Goal: Task Accomplishment & Management: Complete application form

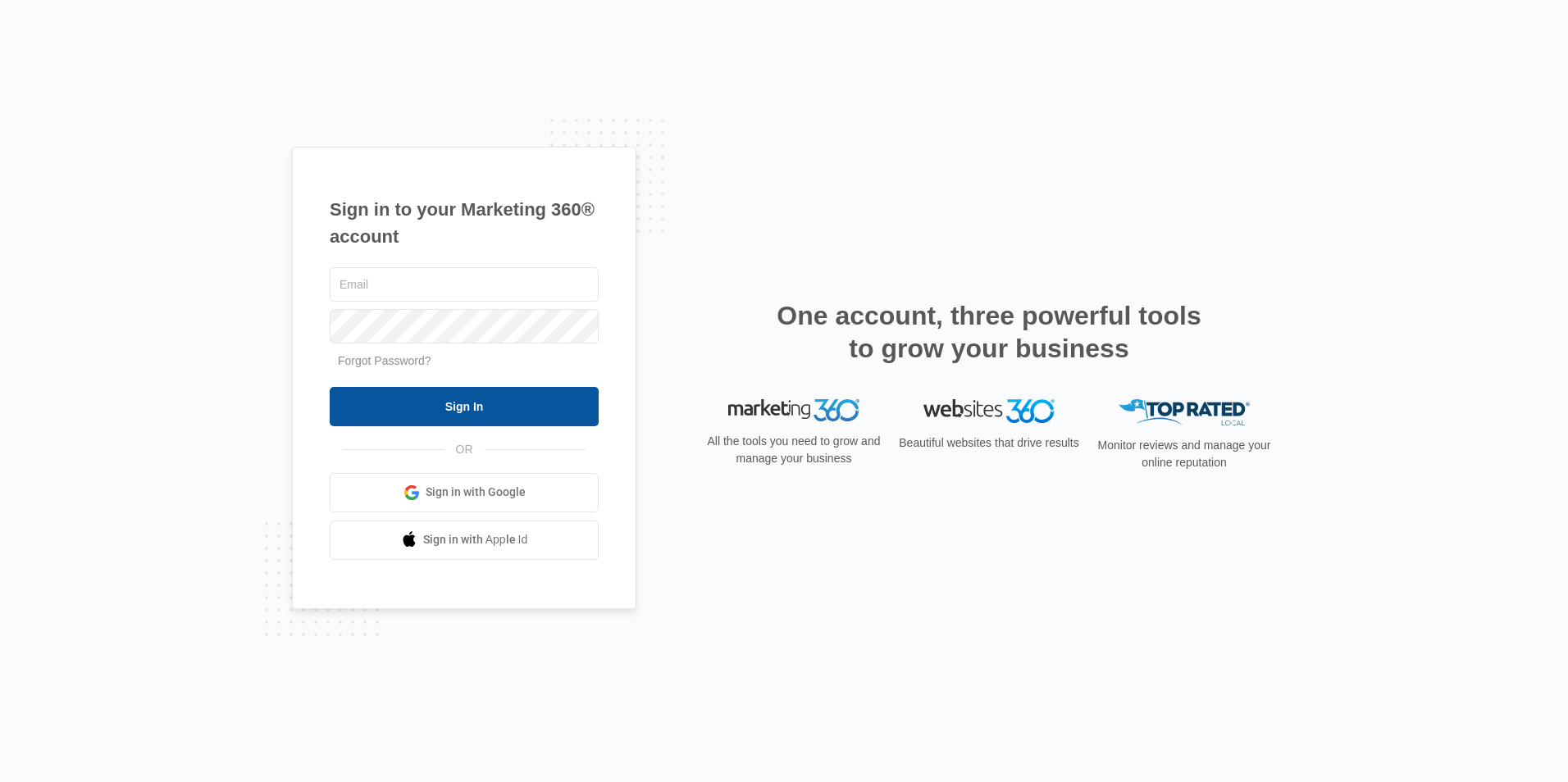
type input "[EMAIL_ADDRESS][DOMAIN_NAME]"
click at [518, 404] on input "Sign In" at bounding box center [463, 407] width 269 height 39
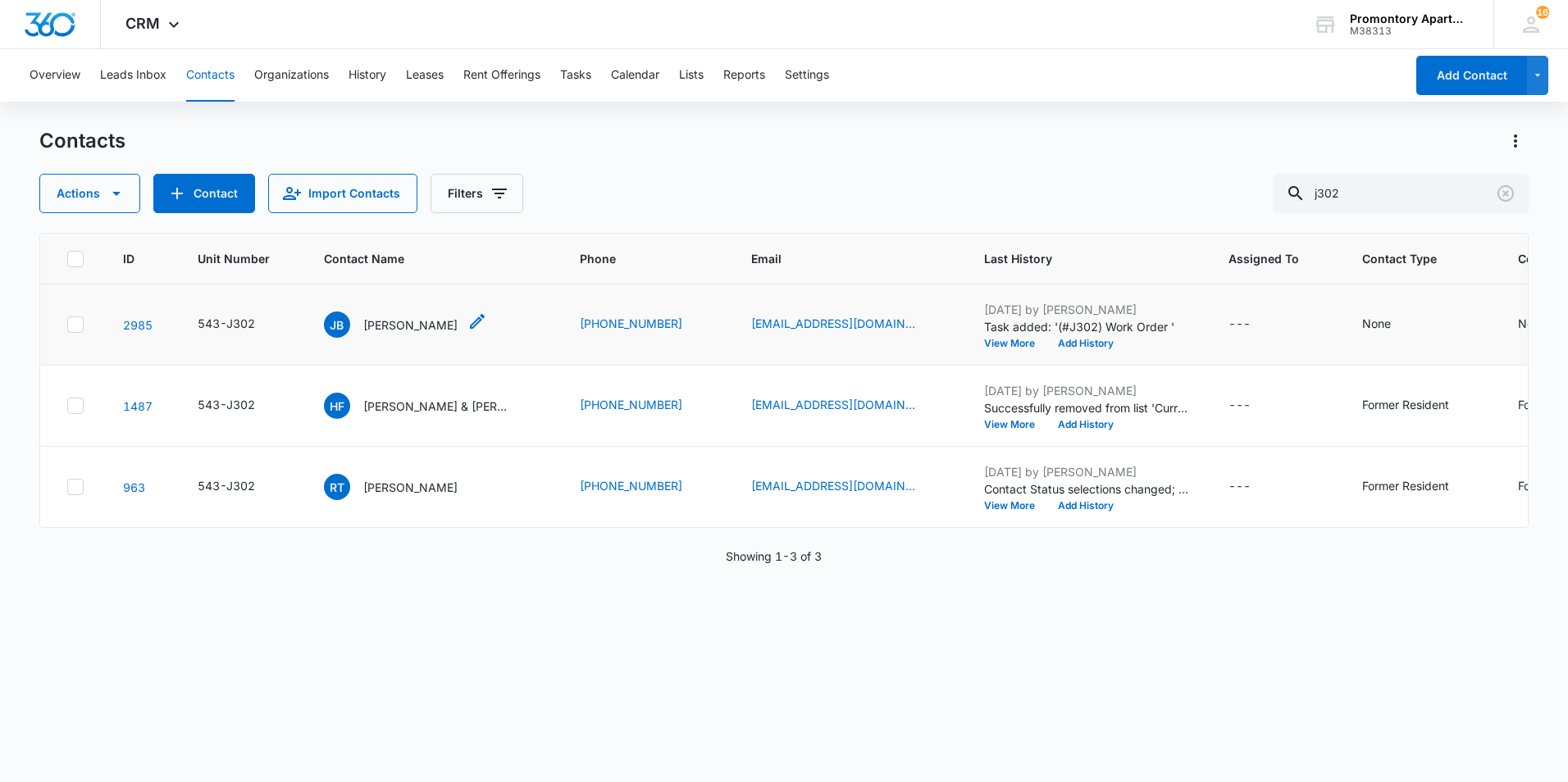
click at [397, 325] on p "[PERSON_NAME]" at bounding box center [410, 325] width 94 height 17
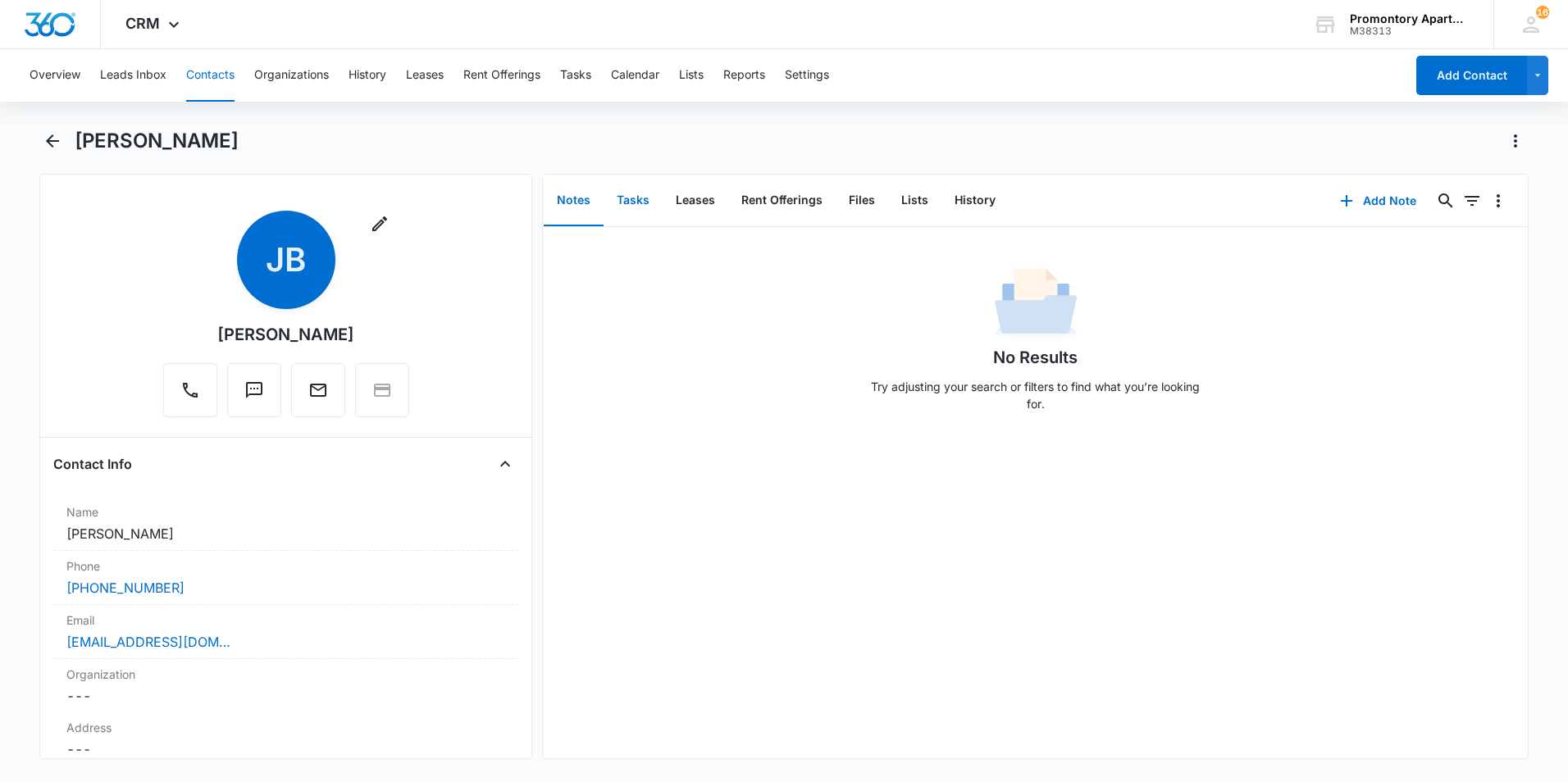
click at [639, 201] on button "Tasks" at bounding box center [633, 201] width 59 height 51
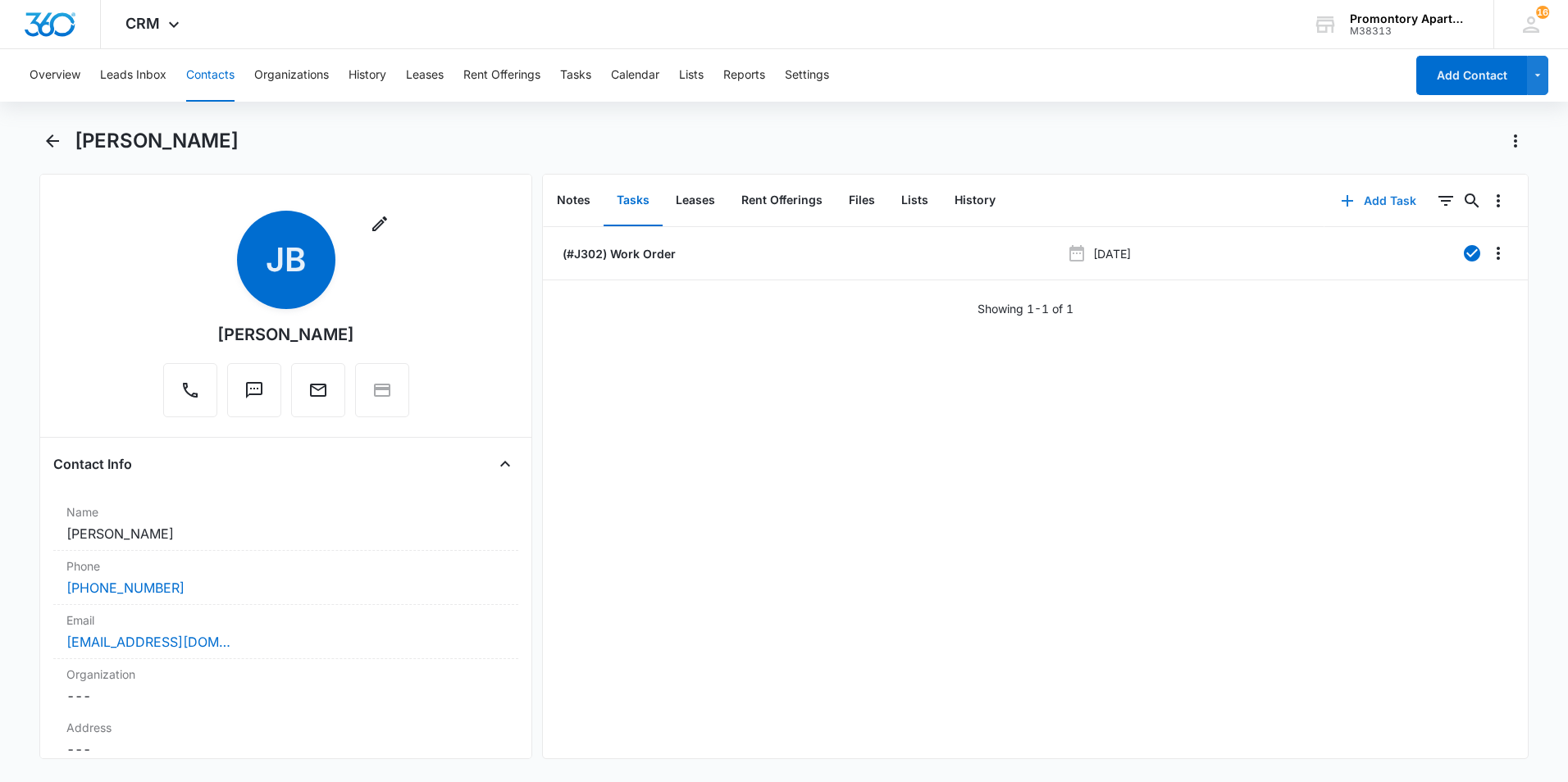
click at [1364, 200] on button "Add Task" at bounding box center [1378, 201] width 108 height 39
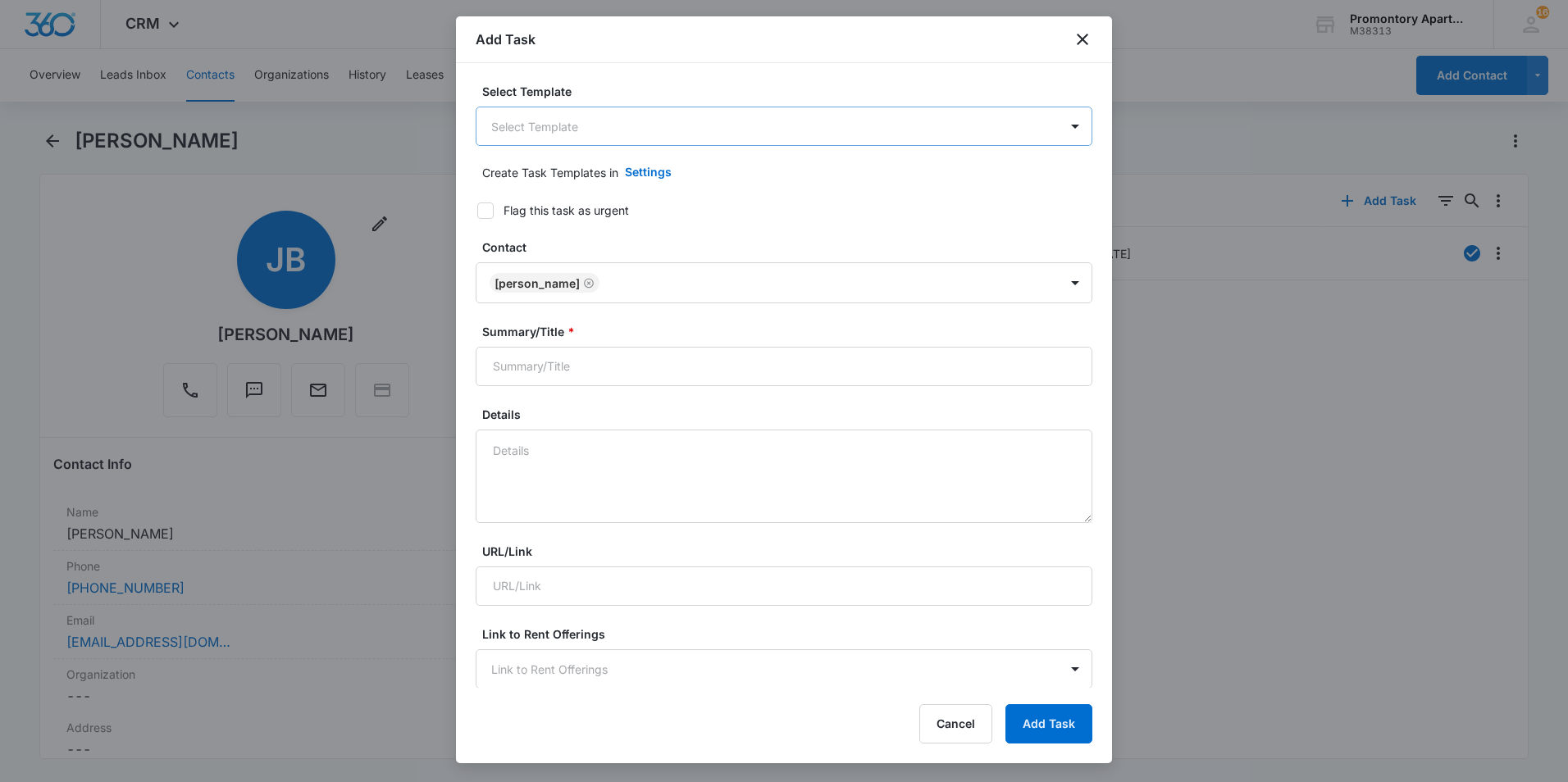
click at [707, 133] on body "CRM Apps Reputation Websites Forms CRM Email Social Content Ads Intelligence Fi…" at bounding box center [784, 391] width 1568 height 782
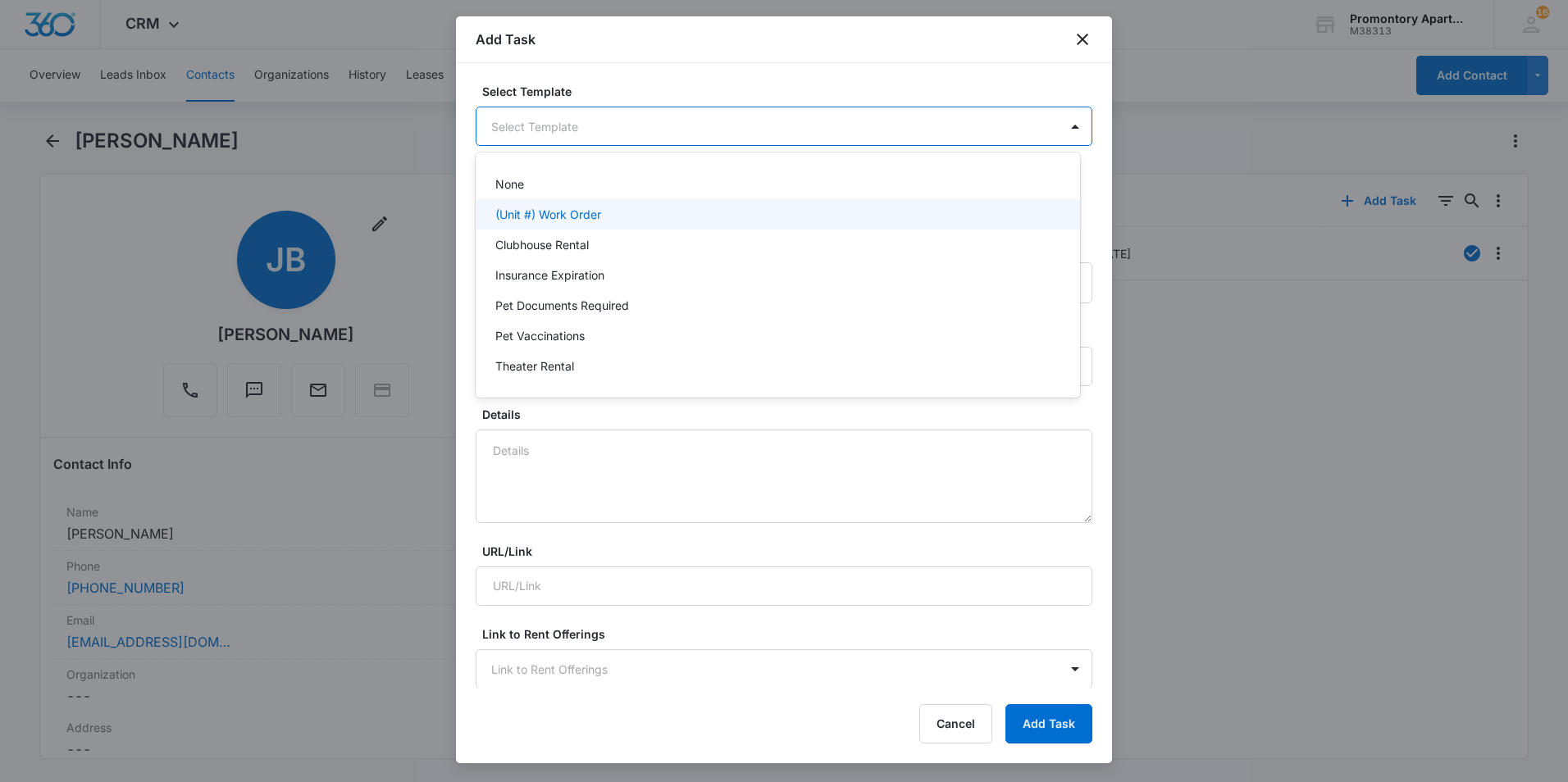
click at [593, 215] on p "(Unit #) Work Order" at bounding box center [548, 214] width 106 height 17
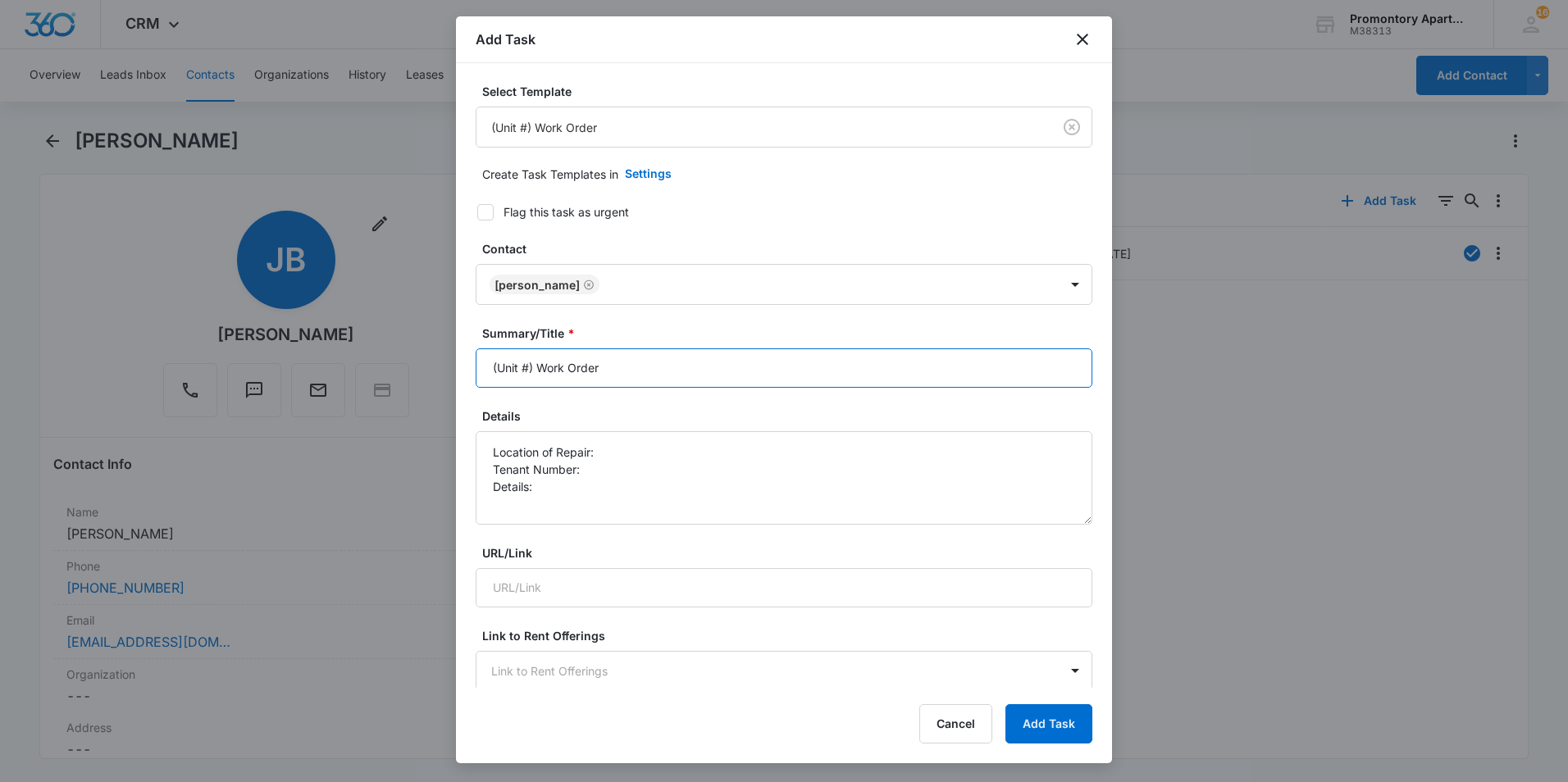
click at [527, 367] on input "(Unit #) Work Order" at bounding box center [784, 368] width 617 height 39
type input "(Unit #J302) Work Order"
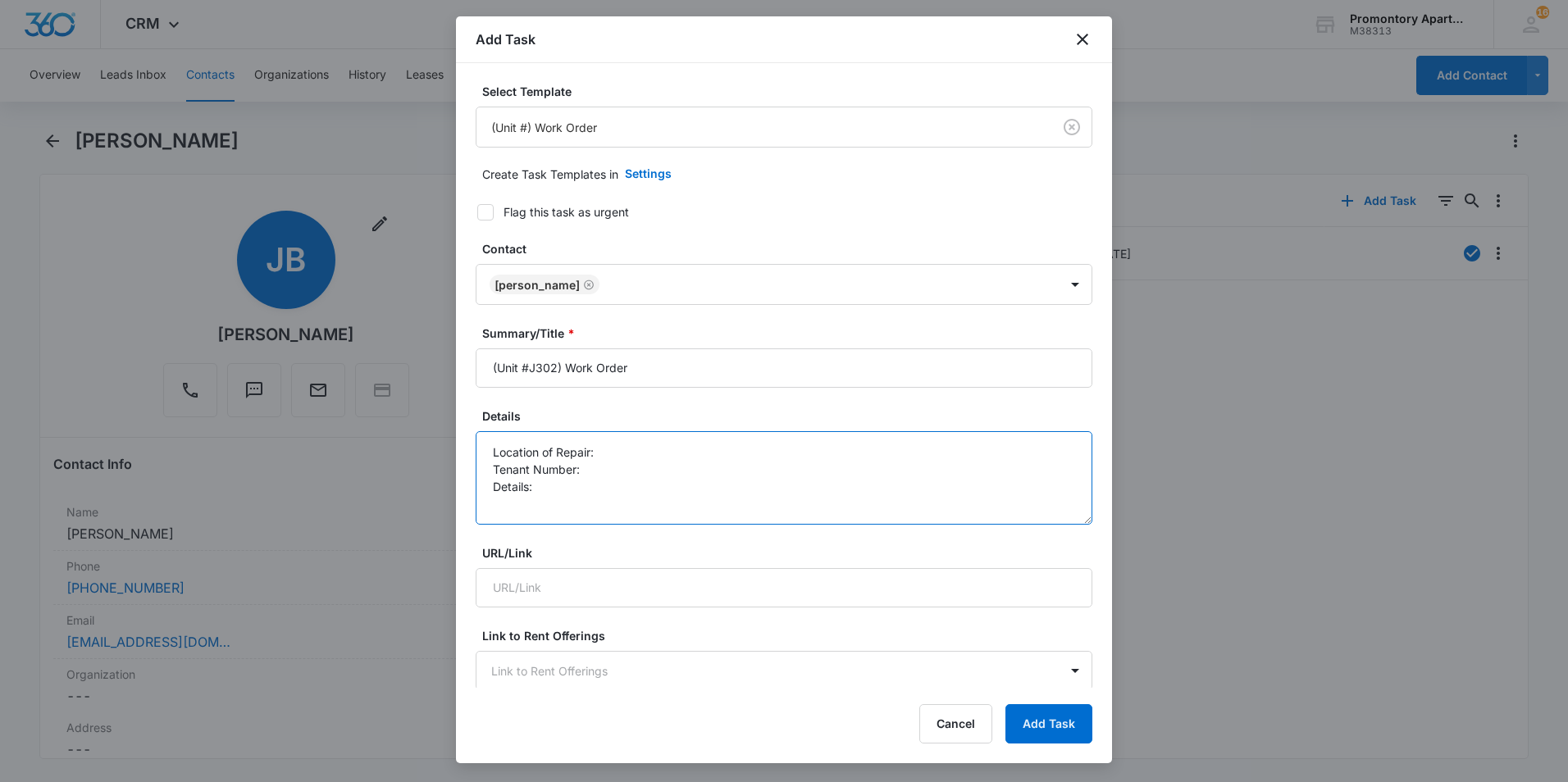
click at [651, 451] on textarea "Location of Repair: Tenant Number: Details:" at bounding box center [784, 478] width 617 height 93
click at [639, 491] on textarea "Location of Repair: Livingroom and Guest bedroom Tenant Number: Details:" at bounding box center [784, 478] width 617 height 93
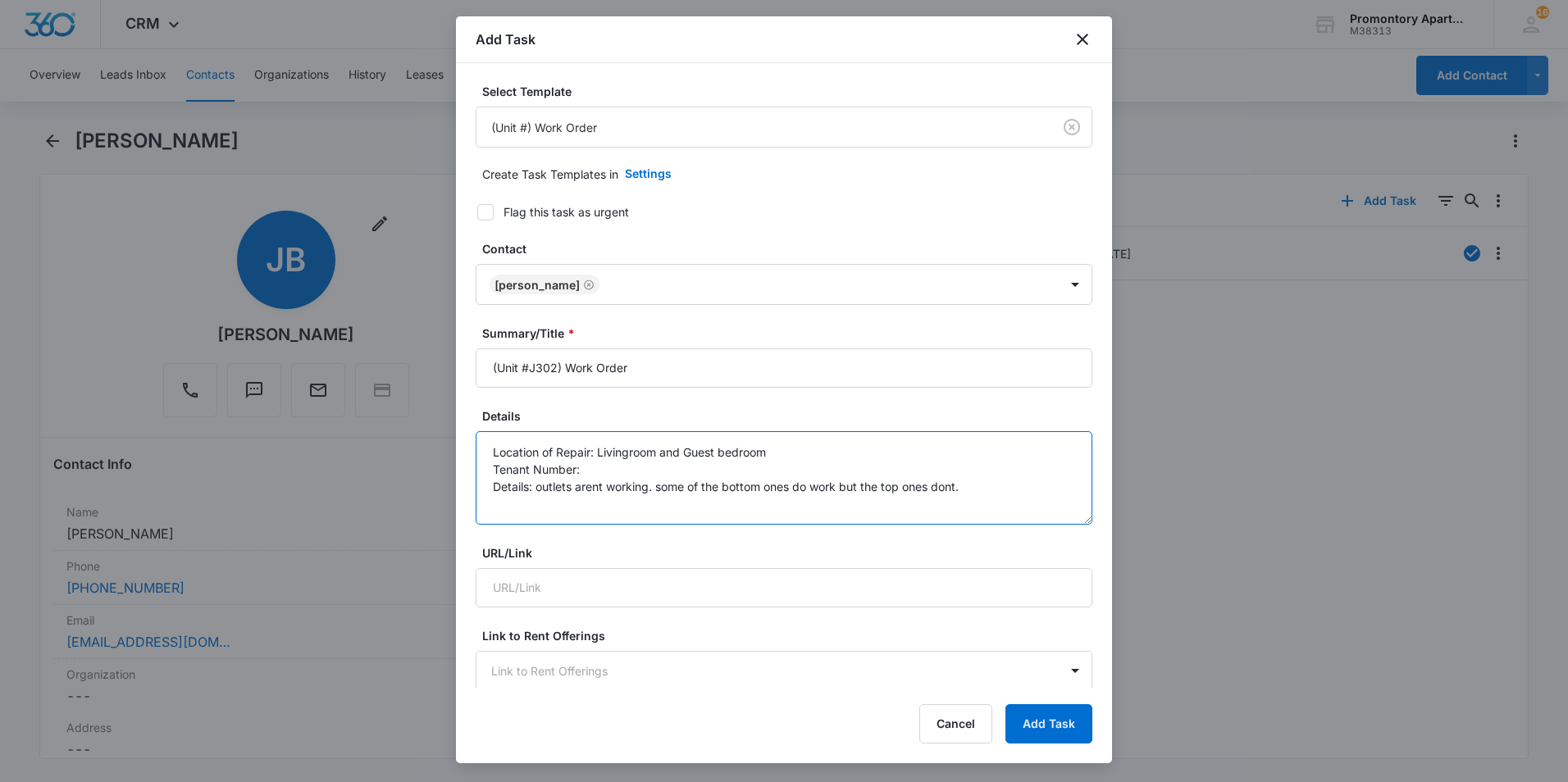
click at [810, 468] on textarea "Location of Repair: Livingroom and Guest bedroom Tenant Number: Details: outlet…" at bounding box center [784, 478] width 617 height 93
click at [800, 457] on textarea "Location of Repair: Livingroom and Guest bedroom Tenant Number: Details: outlet…" at bounding box center [784, 478] width 617 height 93
click at [1005, 481] on textarea "Location of Repair: Livingroom and Guest bedroom. Fridge Tenant Number: Details…" at bounding box center [784, 478] width 617 height 93
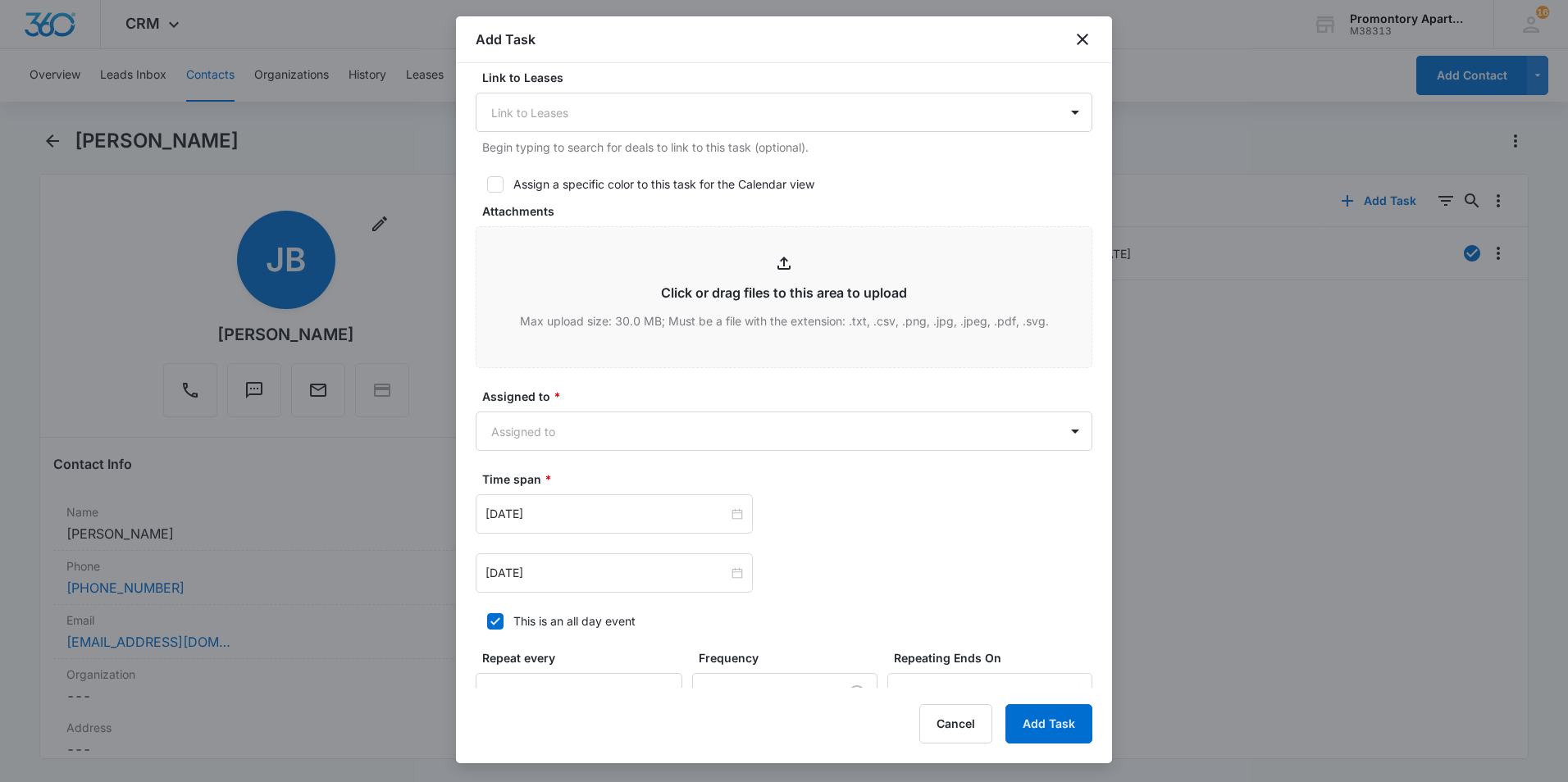
scroll to position [820, 0]
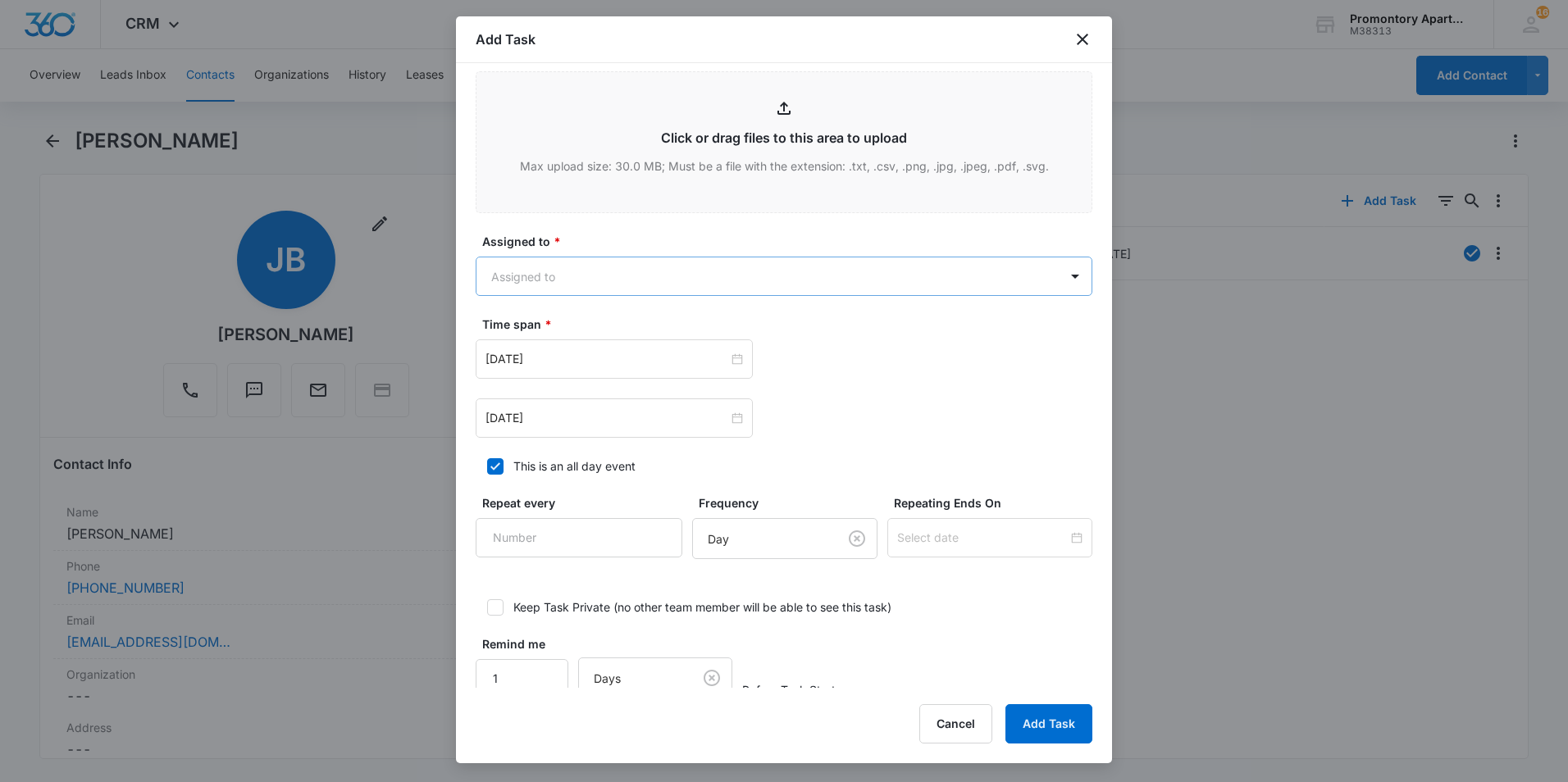
type textarea "Location of Repair: Livingroom and Guest bedroom. Fridge Tenant Number: Details…"
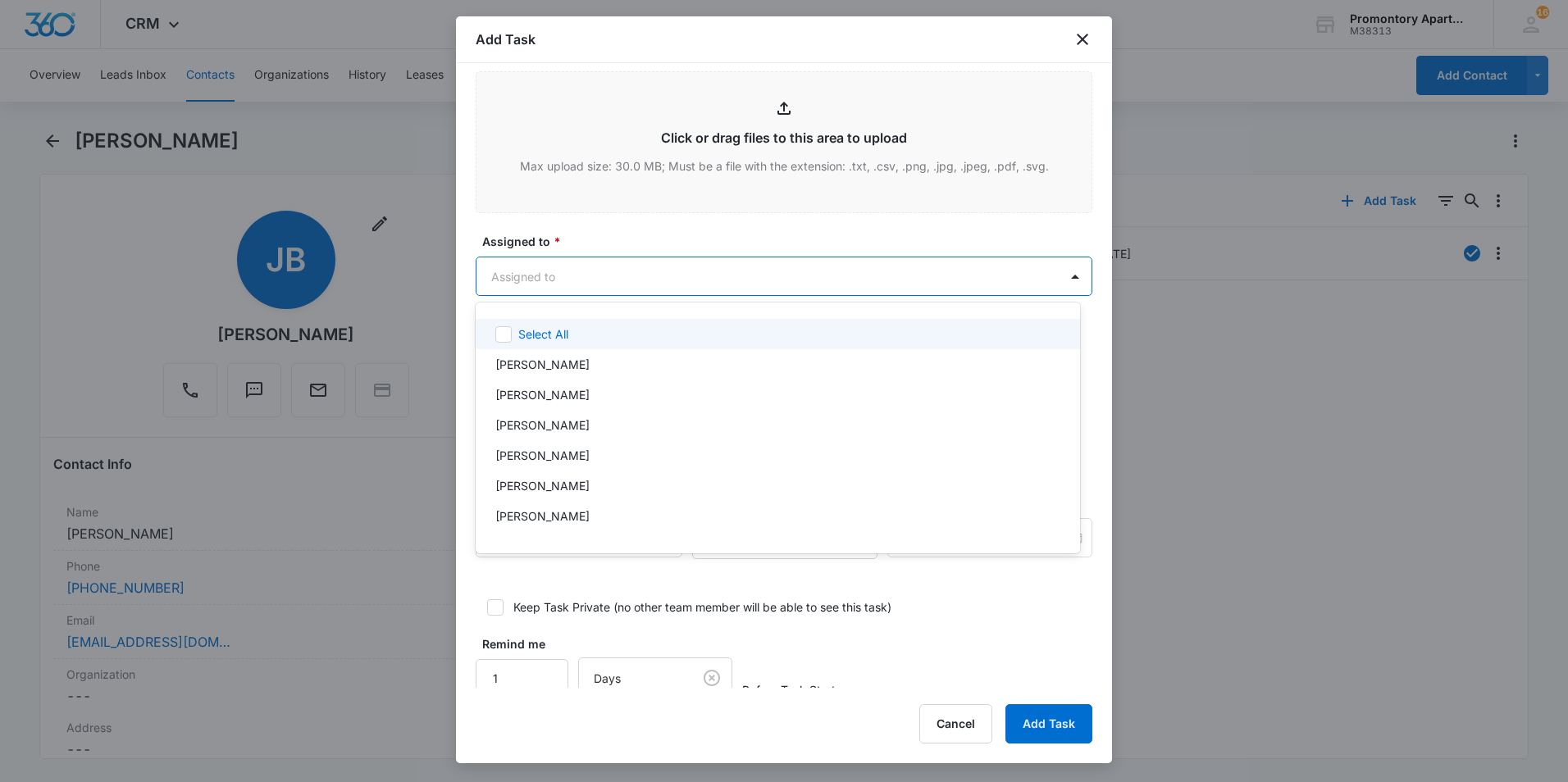
click at [779, 271] on body "CRM Apps Reputation Websites Forms CRM Email Social Content Ads Intelligence Fi…" at bounding box center [784, 391] width 1568 height 782
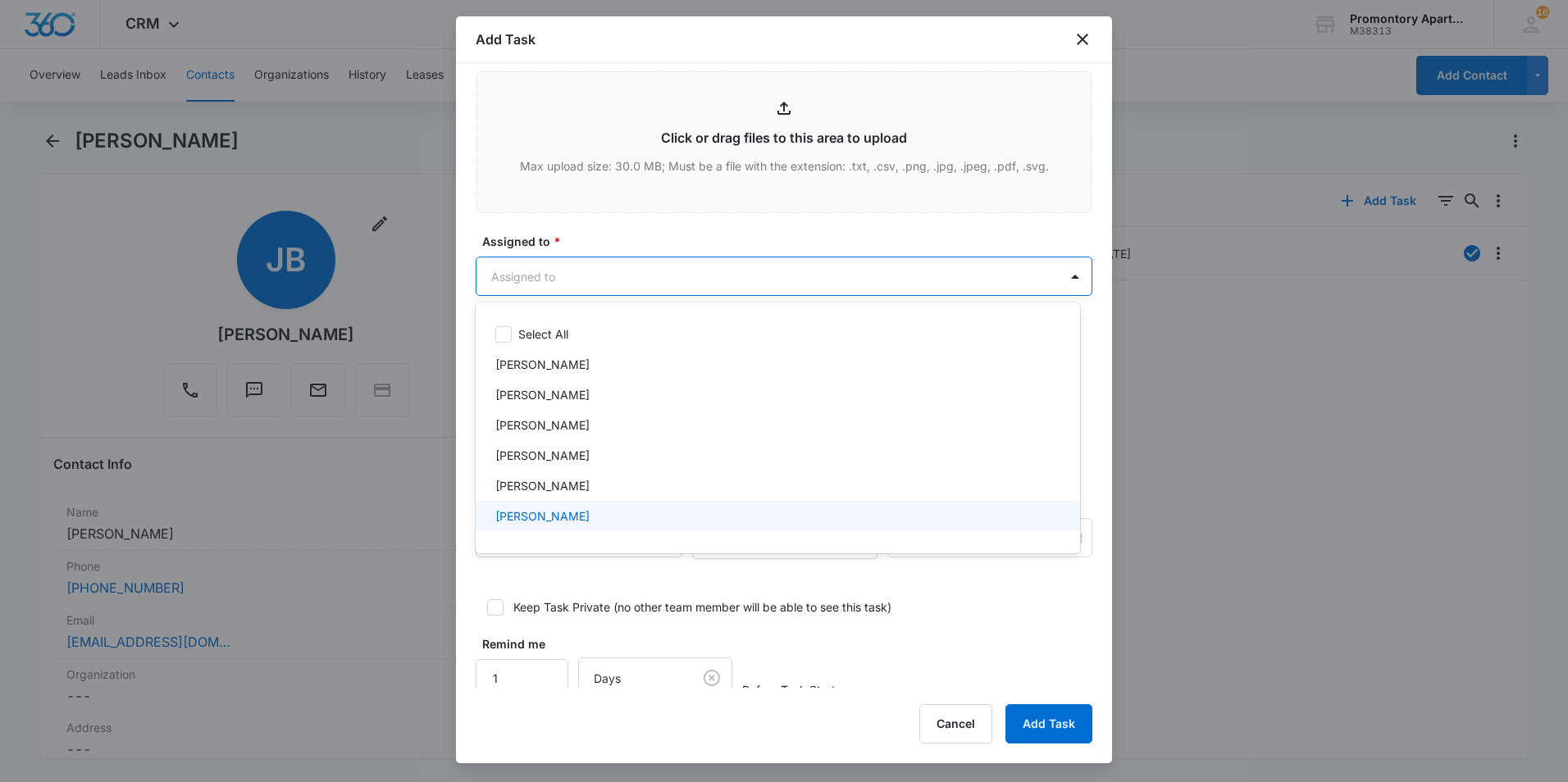
click at [630, 517] on div "[PERSON_NAME]" at bounding box center [776, 516] width 562 height 17
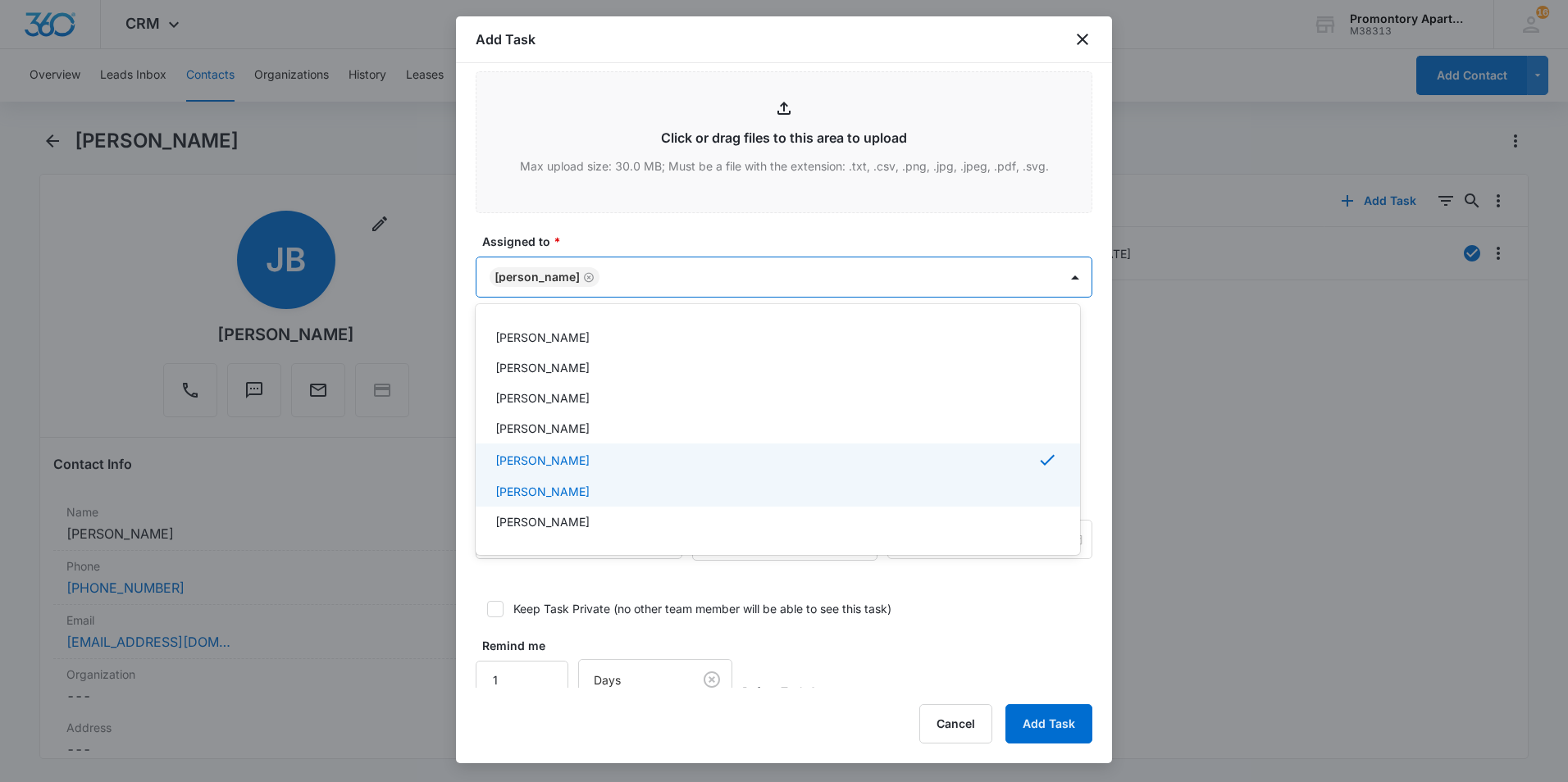
scroll to position [82, 0]
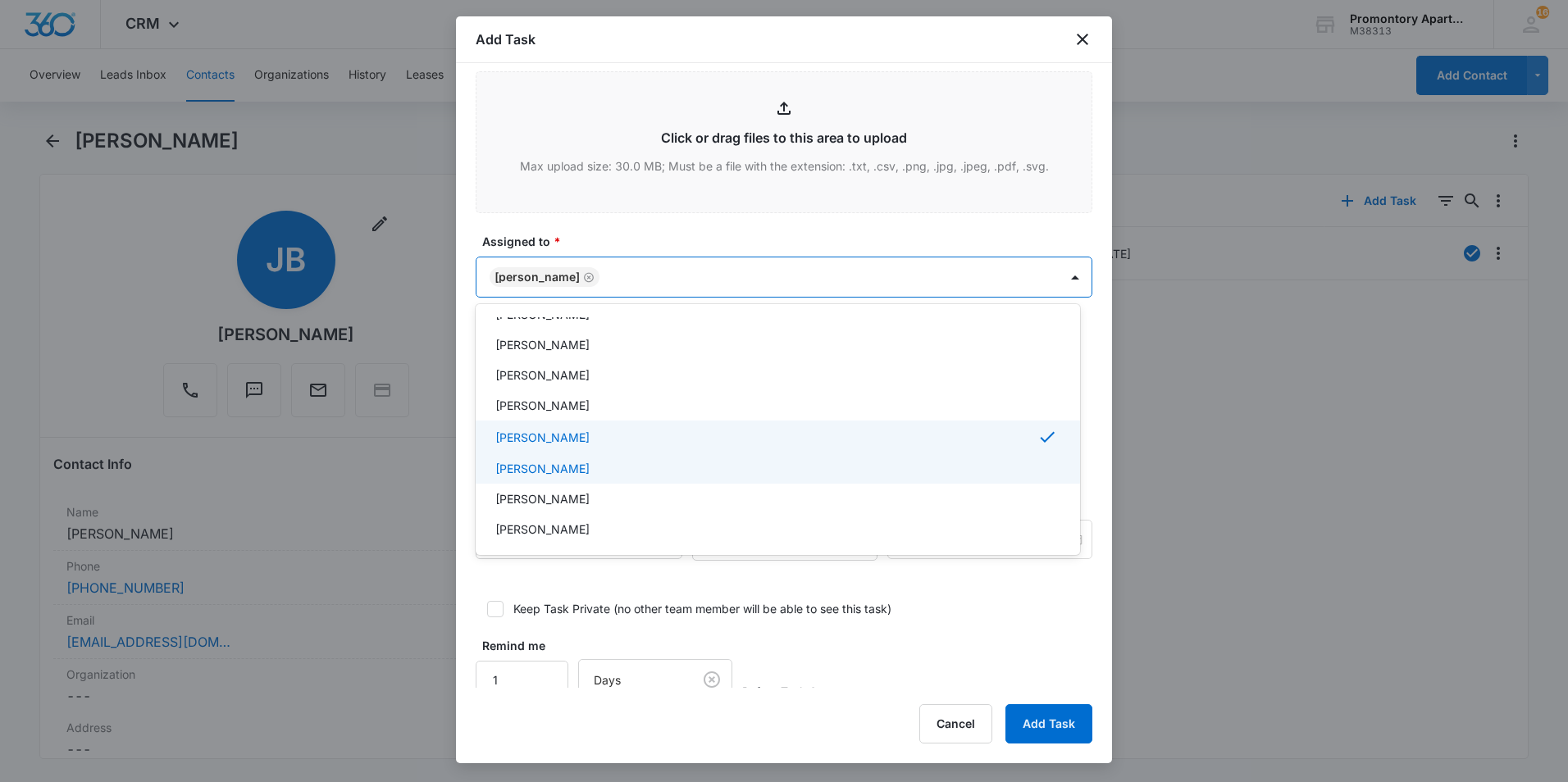
click at [628, 465] on div "[PERSON_NAME]" at bounding box center [776, 468] width 562 height 17
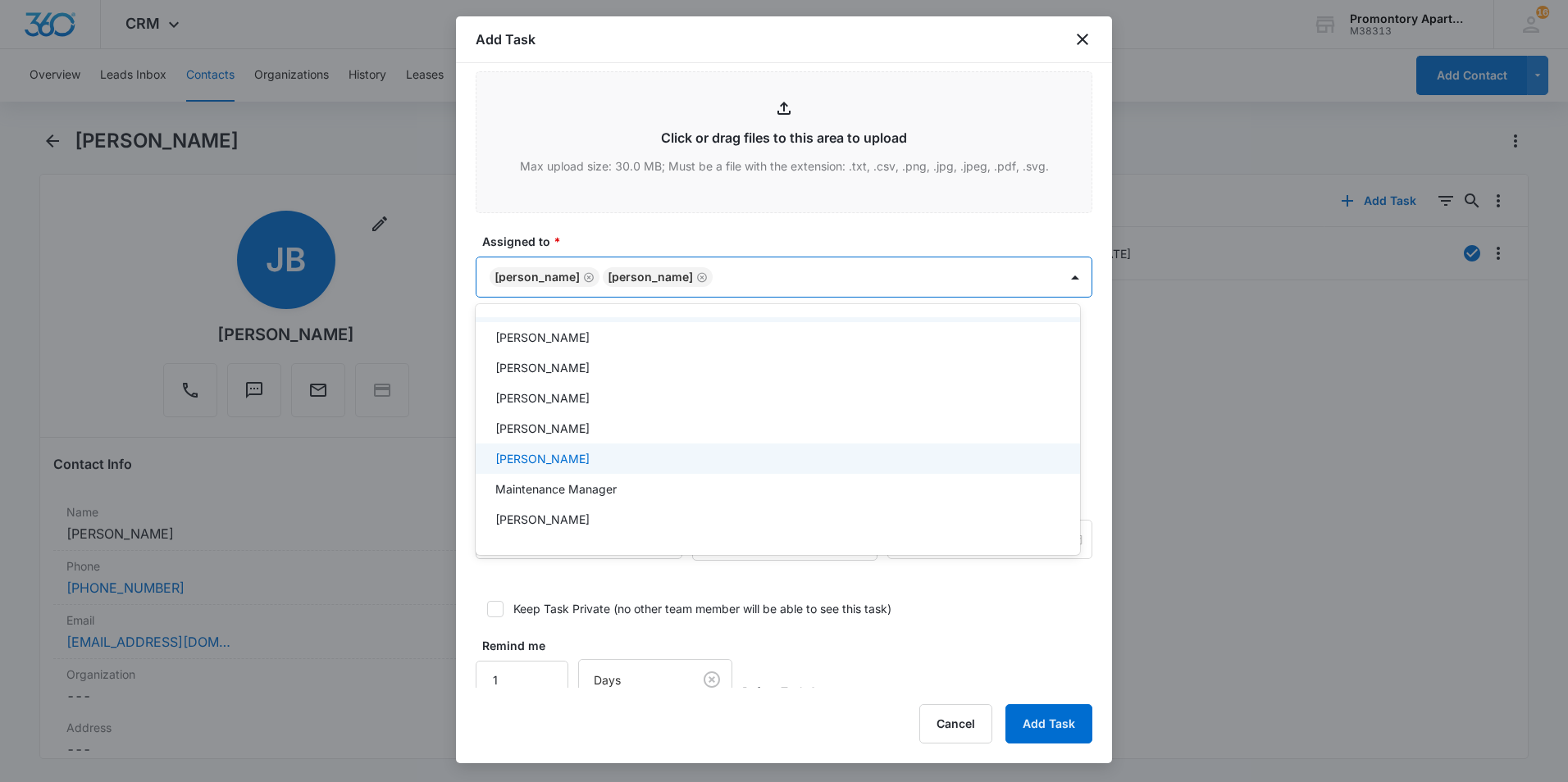
scroll to position [328, 0]
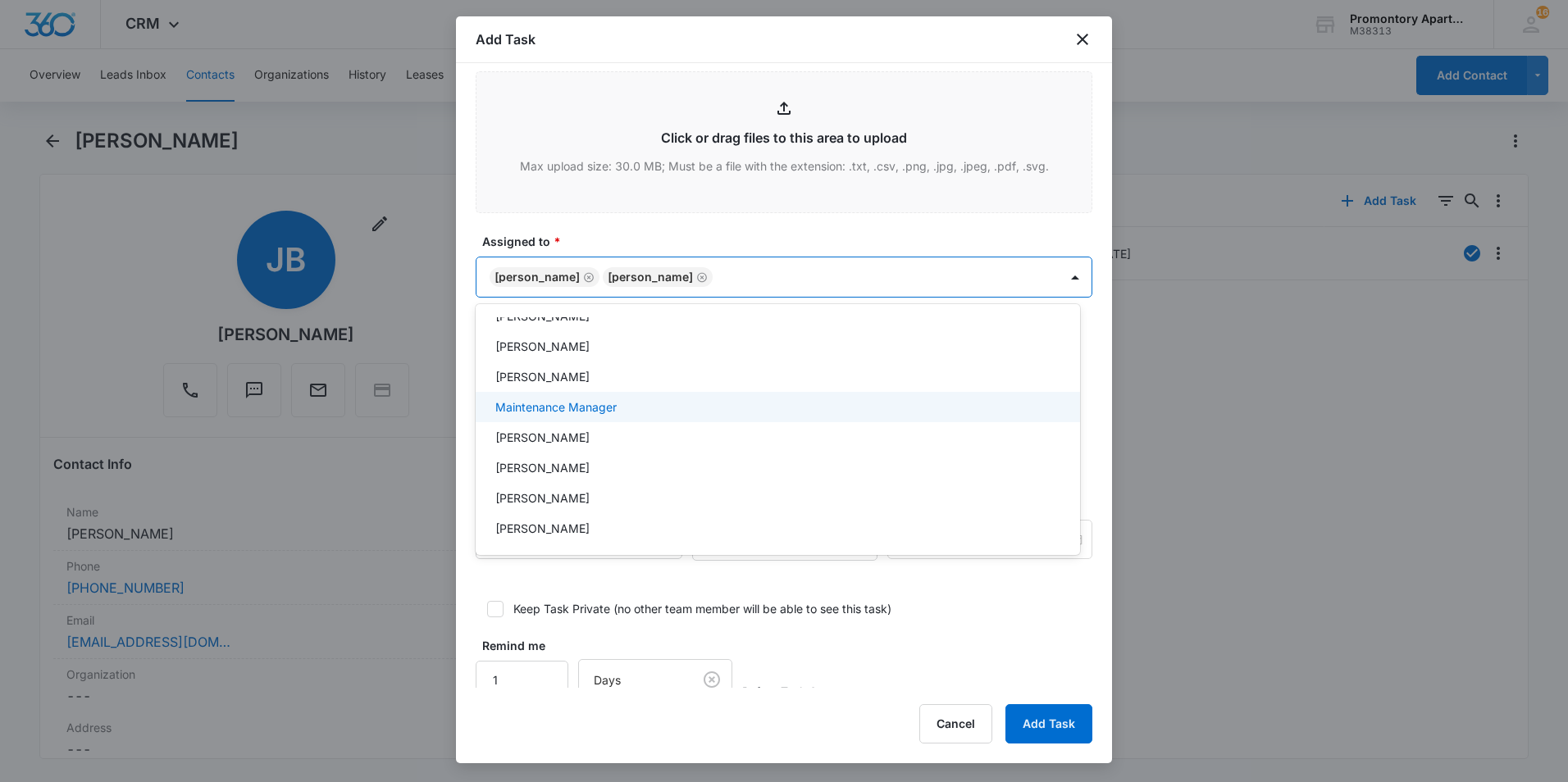
click at [650, 409] on div "Maintenance Manager" at bounding box center [776, 407] width 562 height 17
click at [739, 248] on div at bounding box center [784, 391] width 1568 height 782
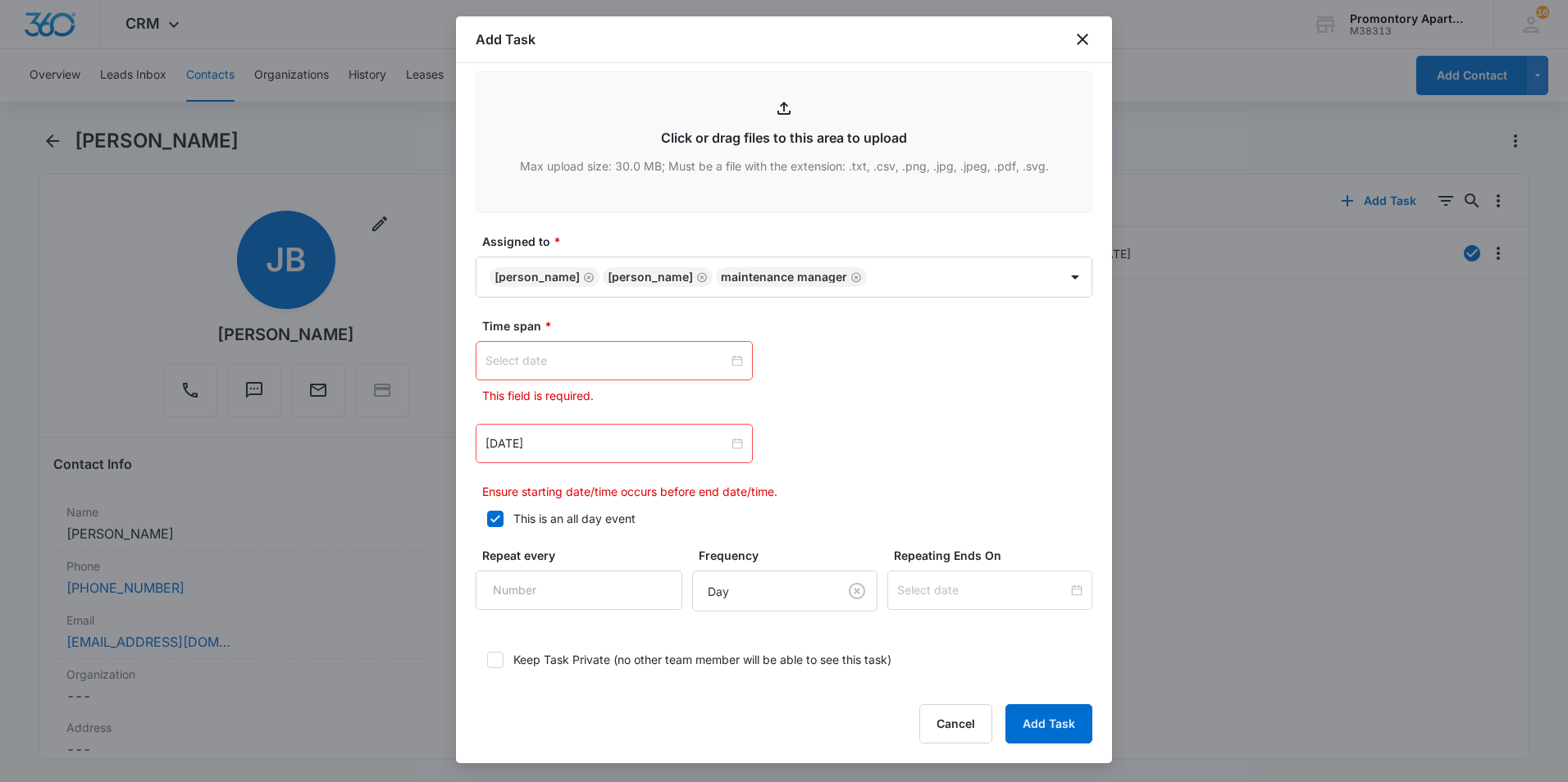
click at [734, 363] on div at bounding box center [614, 360] width 257 height 18
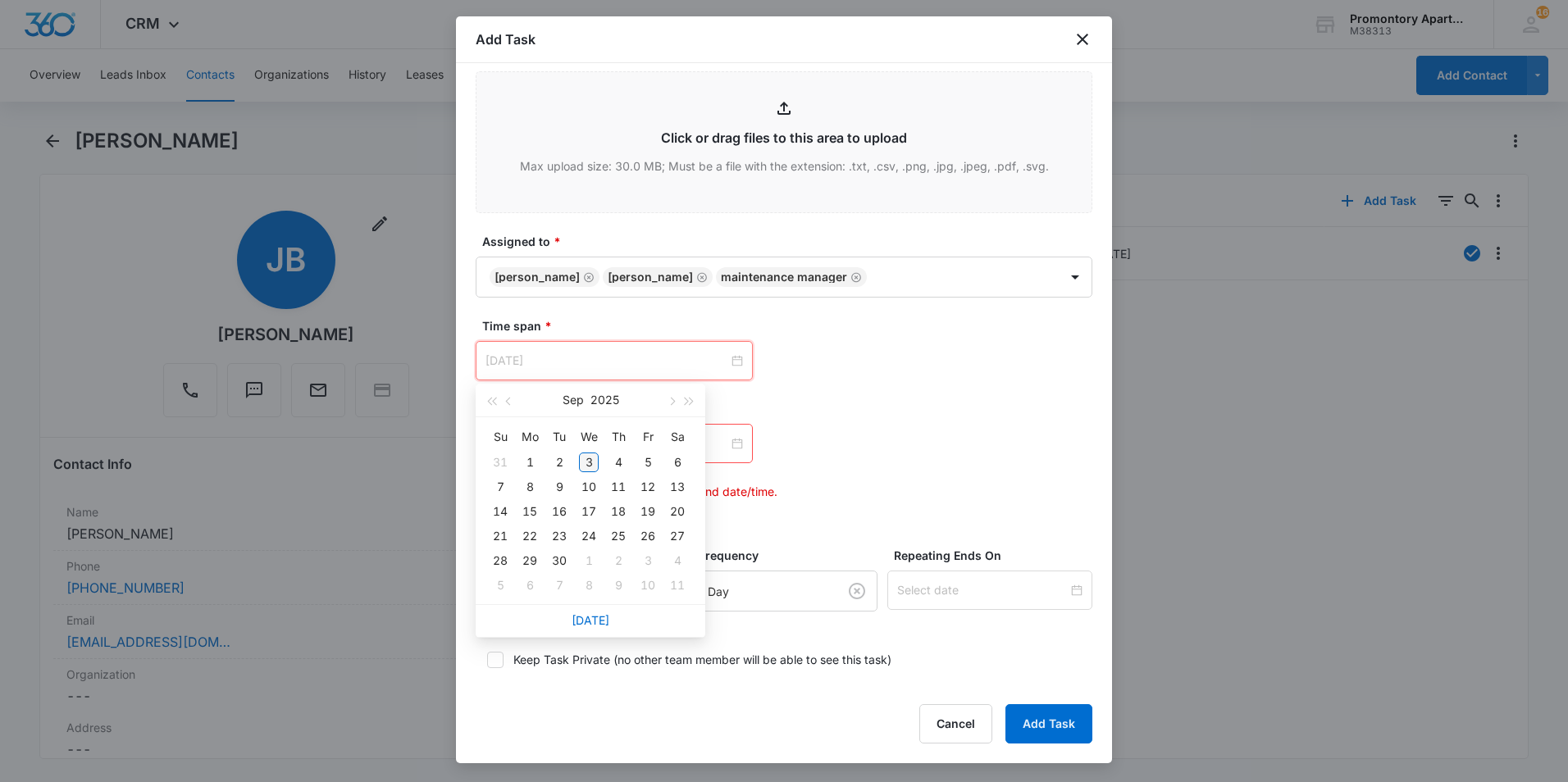
type input "[DATE]"
click at [593, 462] on div "3" at bounding box center [588, 462] width 20 height 20
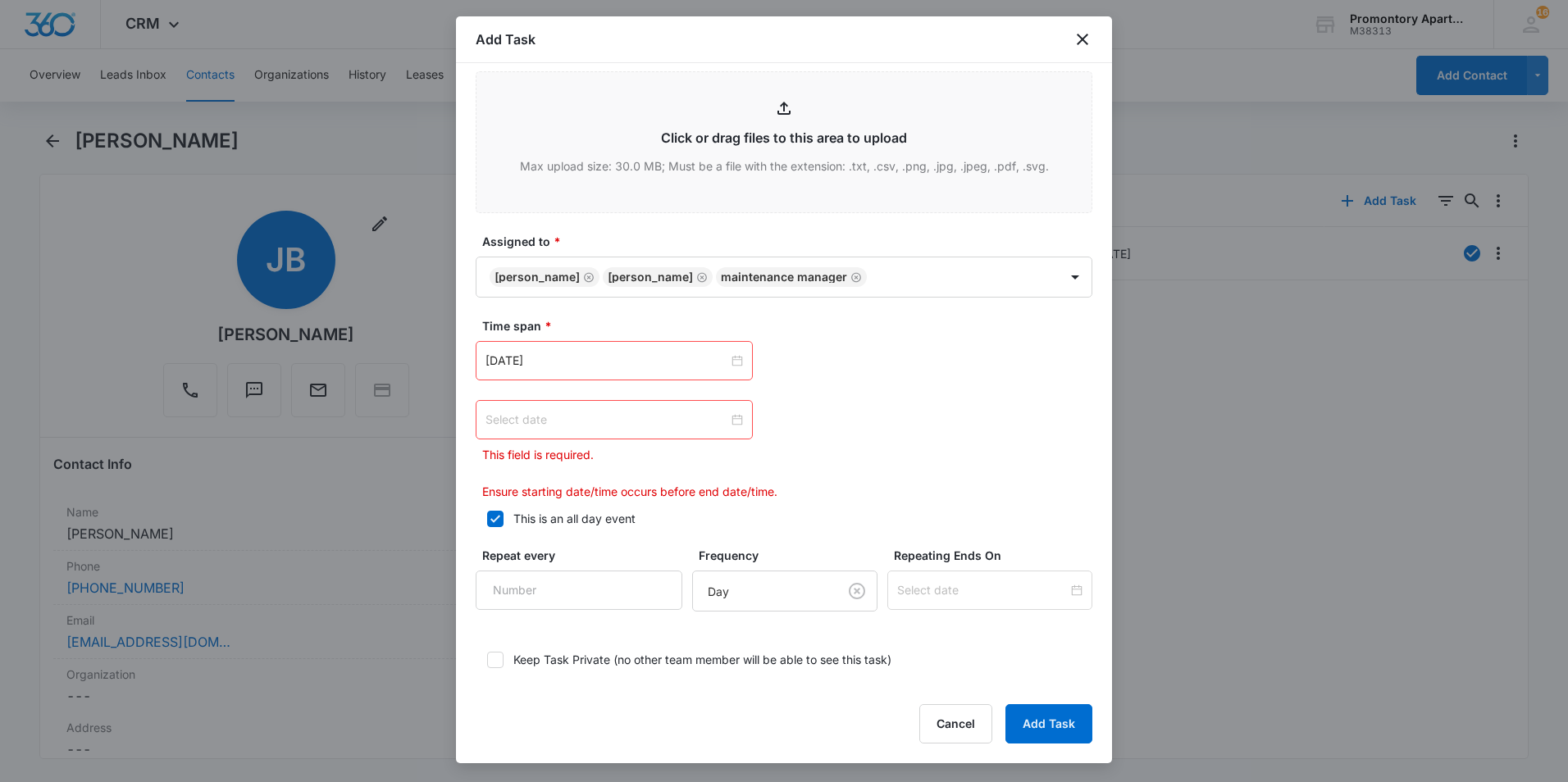
click at [725, 423] on div at bounding box center [614, 420] width 257 height 18
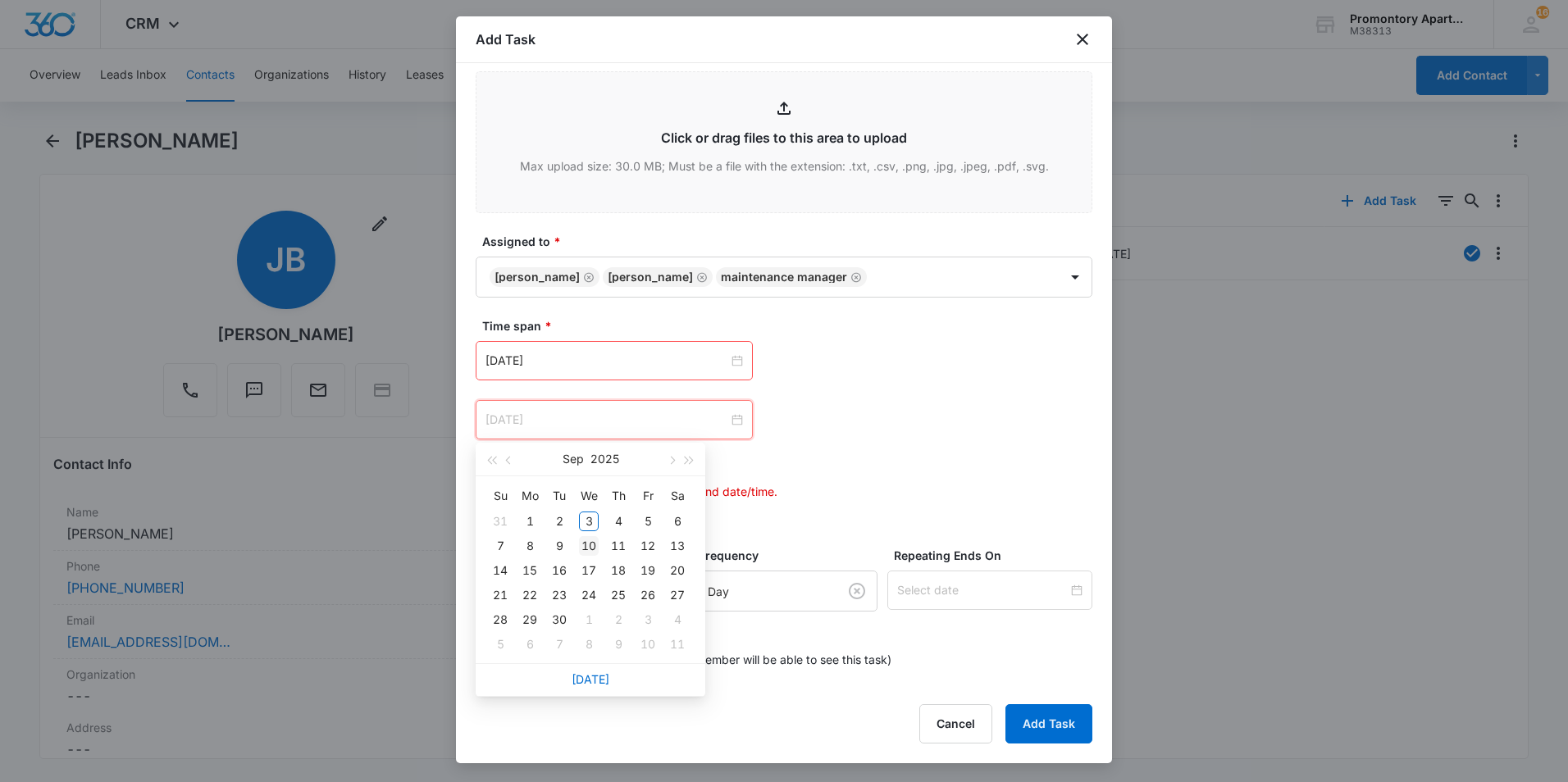
type input "[DATE]"
click at [585, 544] on div "10" at bounding box center [588, 546] width 20 height 20
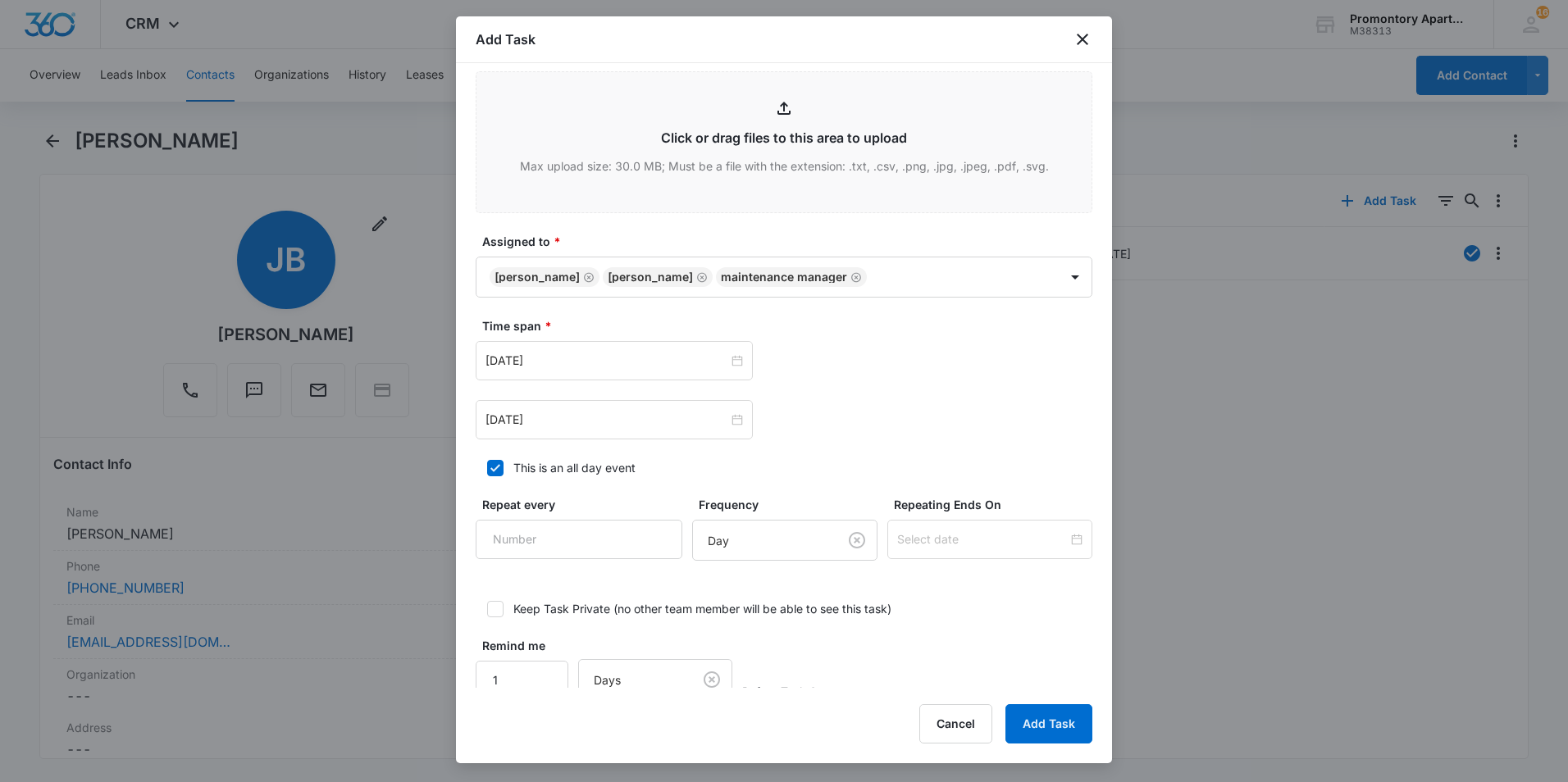
click at [912, 352] on div "[DATE] [DATE] Su Mo Tu We Th Fr Sa 31 1 2 3 4 5 6 7 8 9 10 11 12 13 14 15 16 17…" at bounding box center [784, 360] width 617 height 39
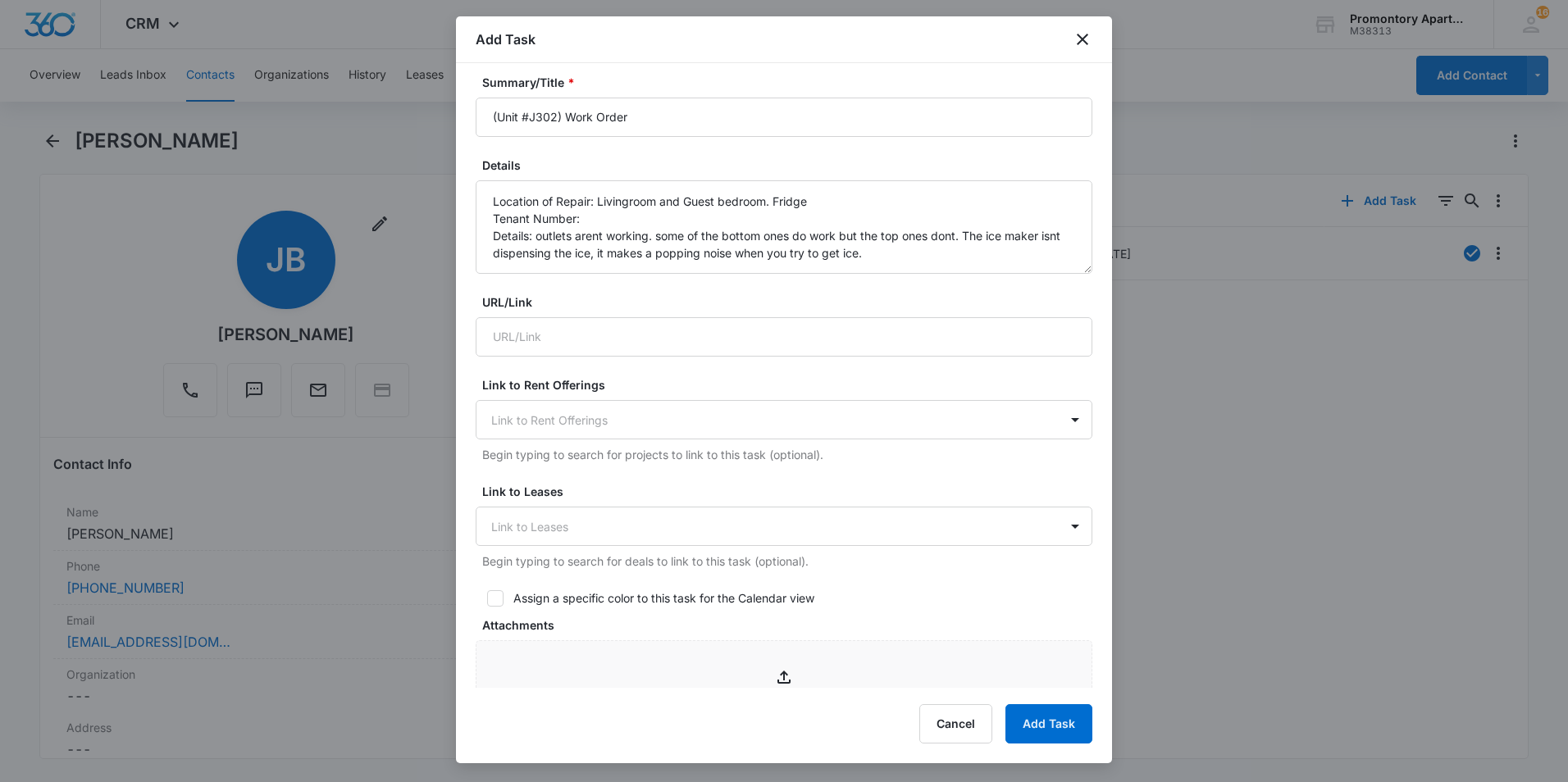
scroll to position [0, 0]
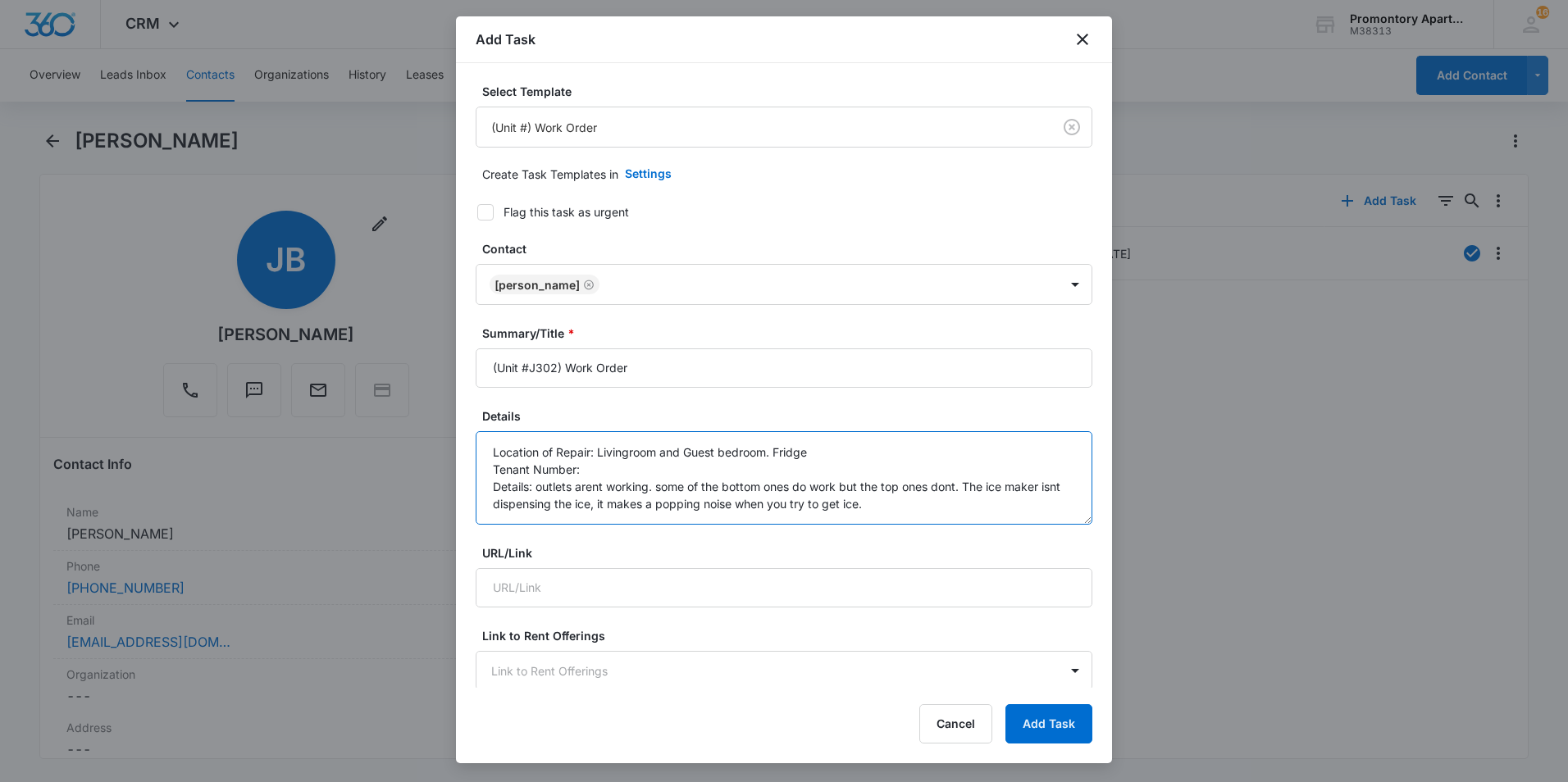
click at [895, 498] on textarea "Location of Repair: Livingroom and Guest bedroom. Fridge Tenant Number: Details…" at bounding box center [784, 478] width 617 height 93
click at [693, 479] on textarea "Location of Repair: Livingroom and Guest bedroom. Fridge Tenant Number: Details…" at bounding box center [784, 478] width 617 height 93
click at [679, 464] on textarea "Location of Repair: Livingroom and Guest bedroom. Fridge Tenant Number: Details…" at bounding box center [784, 478] width 617 height 93
type textarea "Location of Repair: Livingroom and Guest bedroom. Fridge Tenant Number:[PHONE_N…"
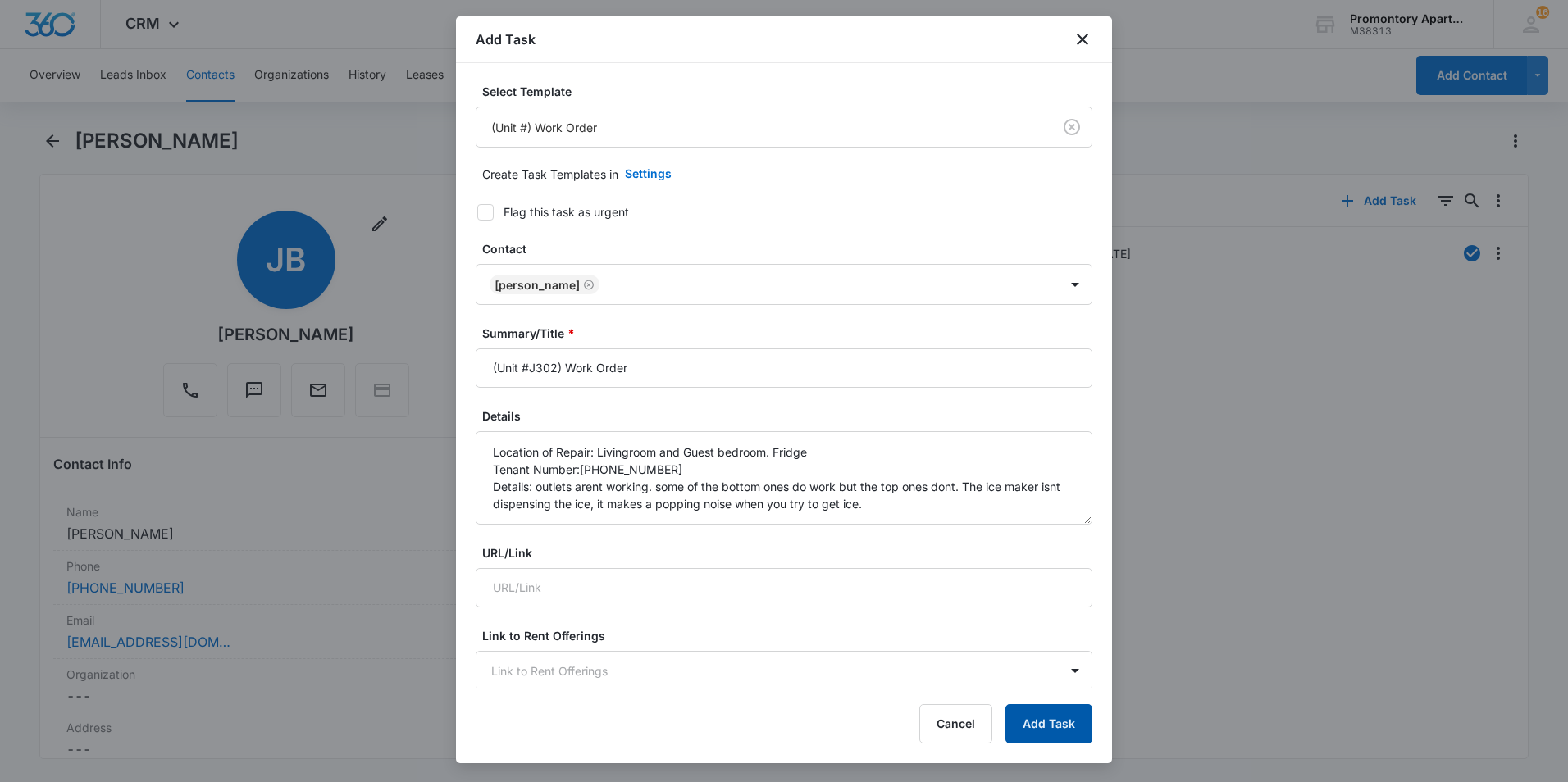
click at [1052, 719] on button "Add Task" at bounding box center [1049, 724] width 87 height 39
